Goal: Register for event/course

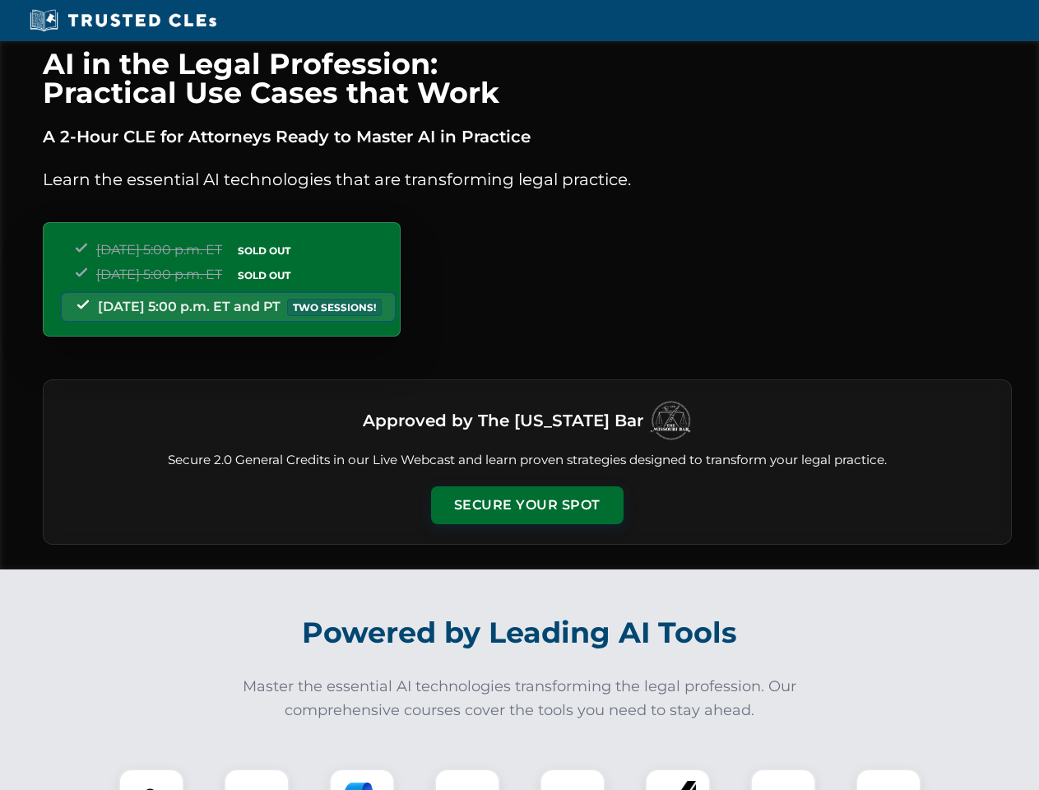
click at [527, 505] on button "Secure Your Spot" at bounding box center [527, 505] width 193 height 38
click at [151, 779] on img at bounding box center [152, 802] width 48 height 48
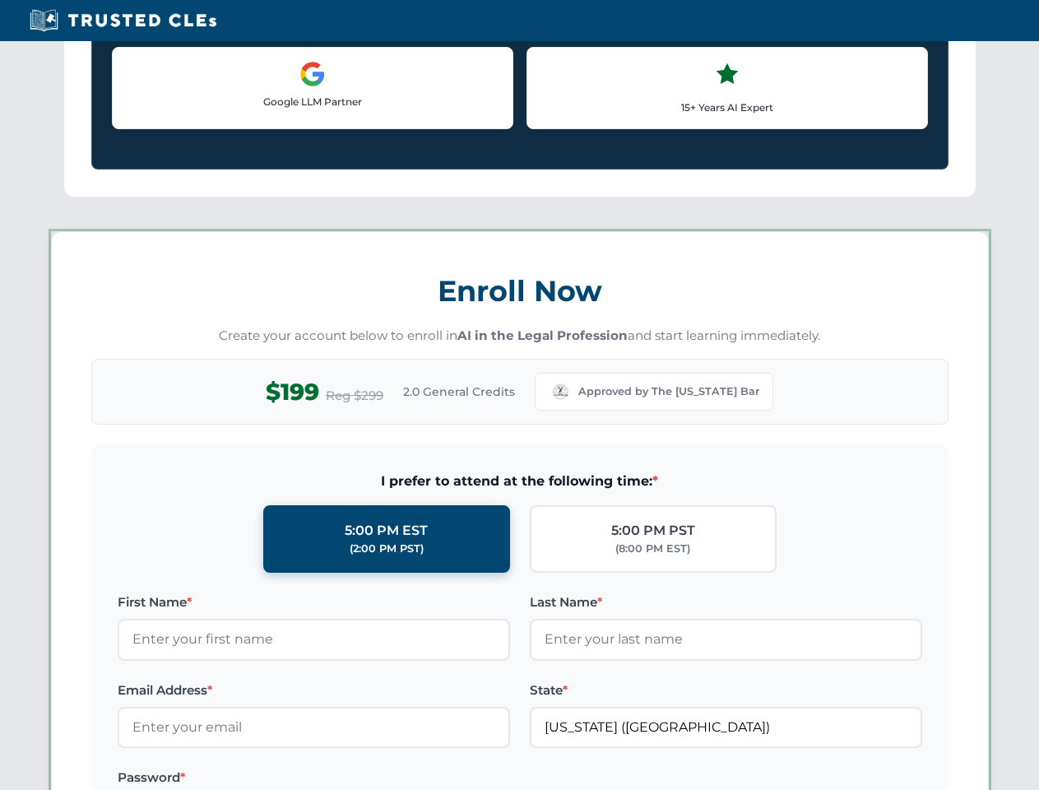
click at [362, 779] on label "Password *" at bounding box center [314, 778] width 393 height 20
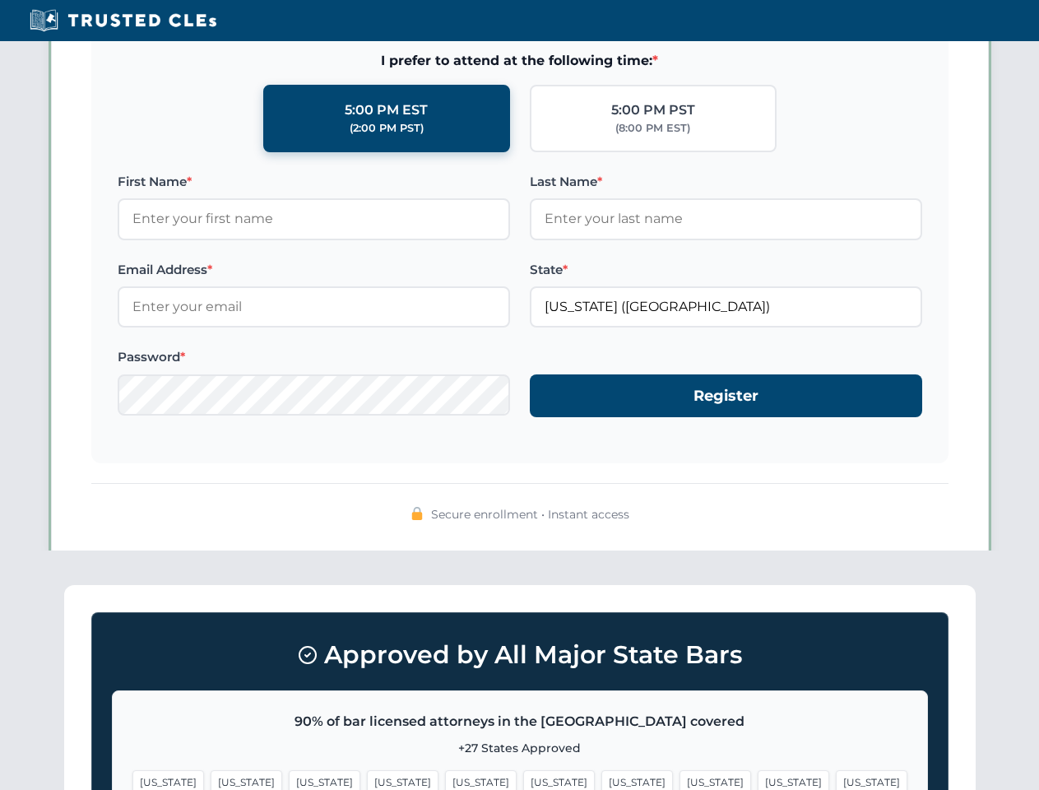
click at [758, 779] on span "[US_STATE]" at bounding box center [794, 782] width 72 height 24
